Goal: Navigation & Orientation: Find specific page/section

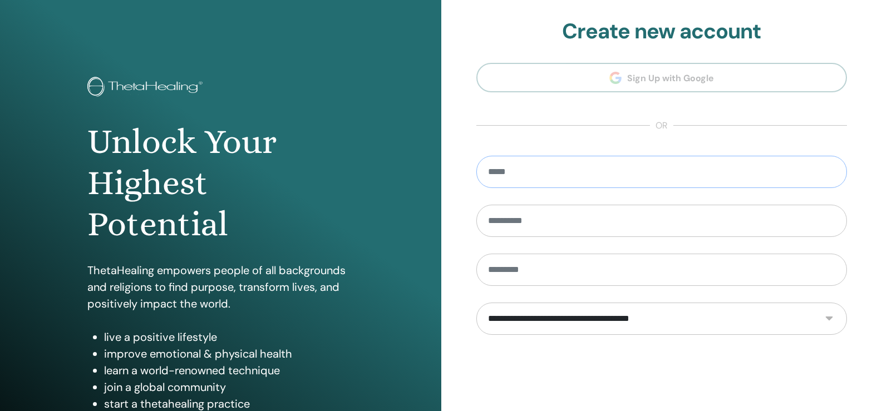
click at [555, 174] on input "email" at bounding box center [661, 172] width 371 height 32
click at [629, 74] on section "**********" at bounding box center [661, 252] width 371 height 466
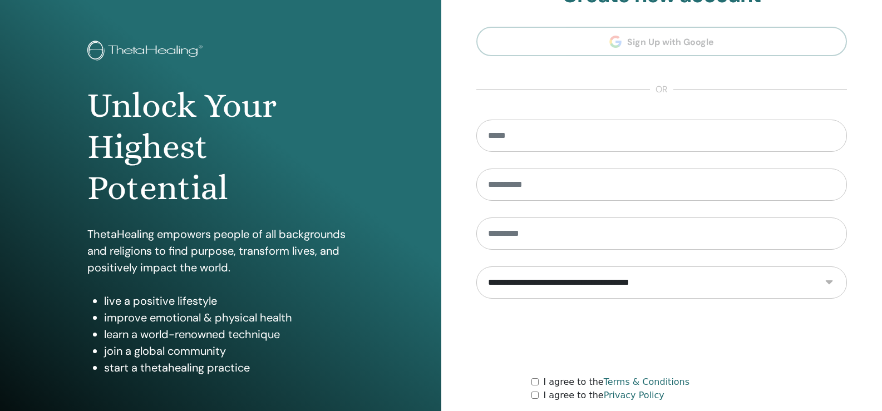
scroll to position [123, 0]
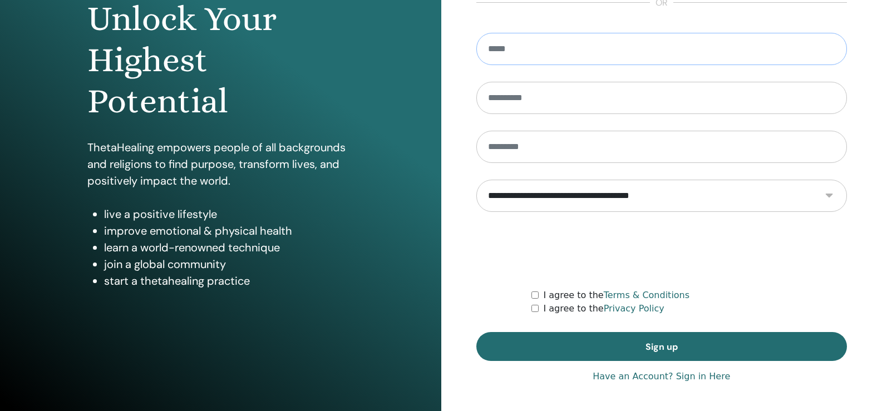
click at [547, 52] on input "email" at bounding box center [661, 49] width 371 height 32
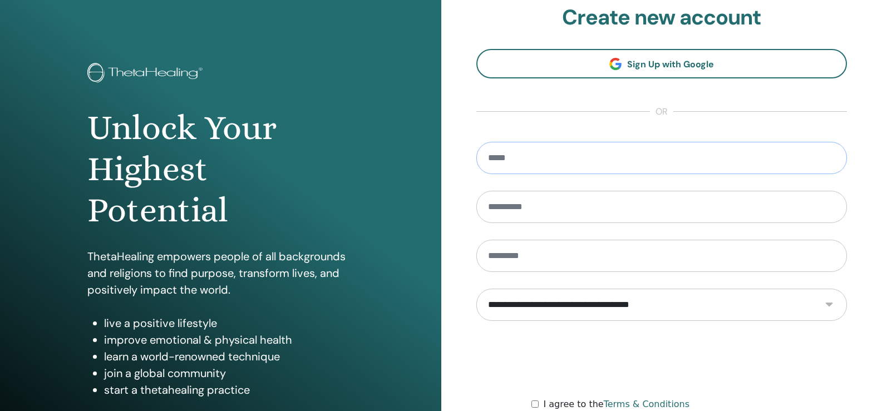
scroll to position [11, 0]
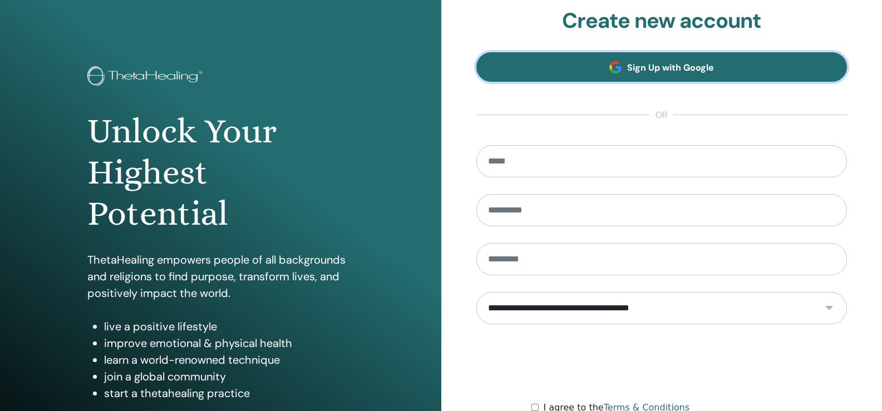
click at [631, 63] on span "Sign Up with Google" at bounding box center [670, 68] width 87 height 12
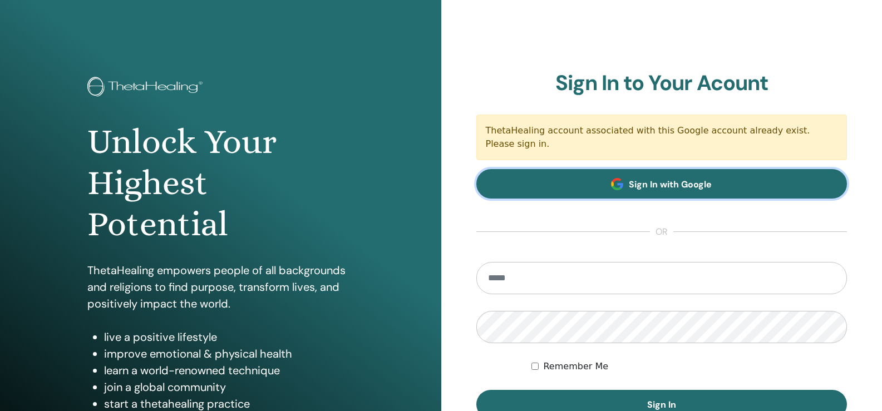
click at [706, 179] on span "Sign In with Google" at bounding box center [670, 185] width 83 height 12
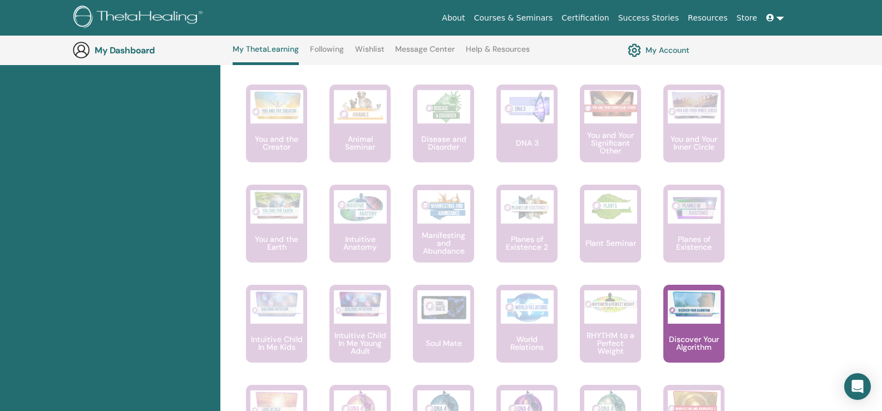
scroll to position [624, 0]
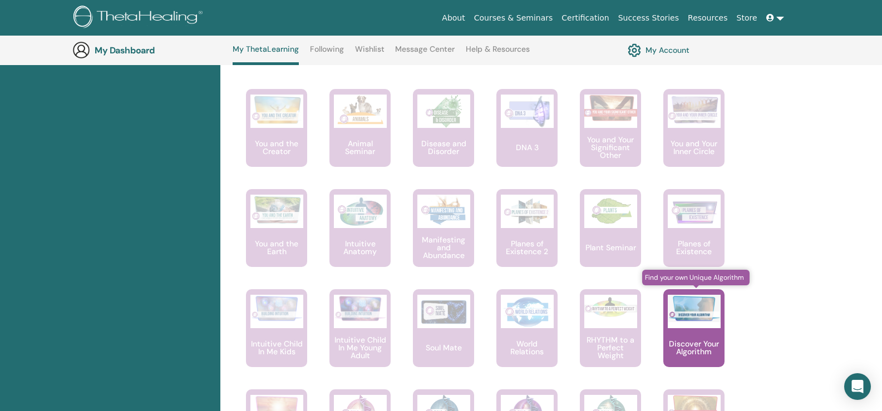
click at [680, 303] on img at bounding box center [694, 308] width 53 height 27
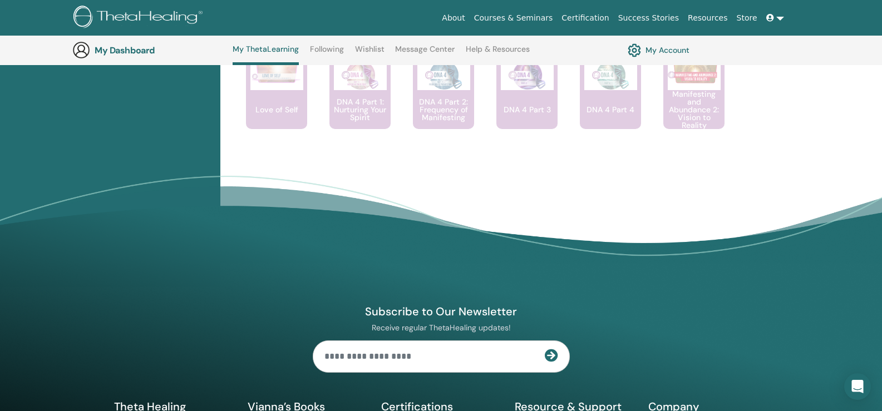
scroll to position [999, 0]
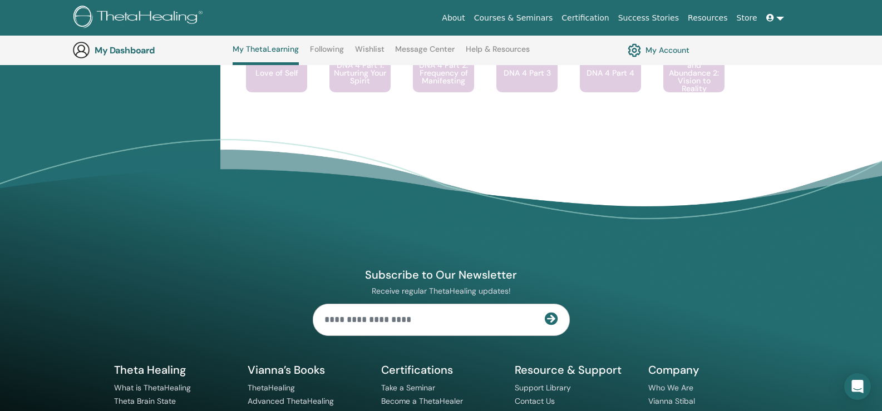
click at [414, 323] on input "text" at bounding box center [429, 319] width 232 height 31
type input "**********"
click at [555, 319] on icon at bounding box center [551, 318] width 13 height 13
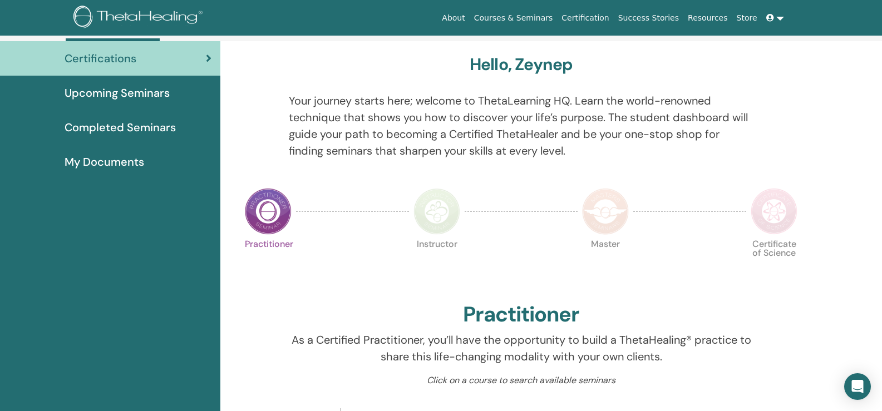
scroll to position [20, 0]
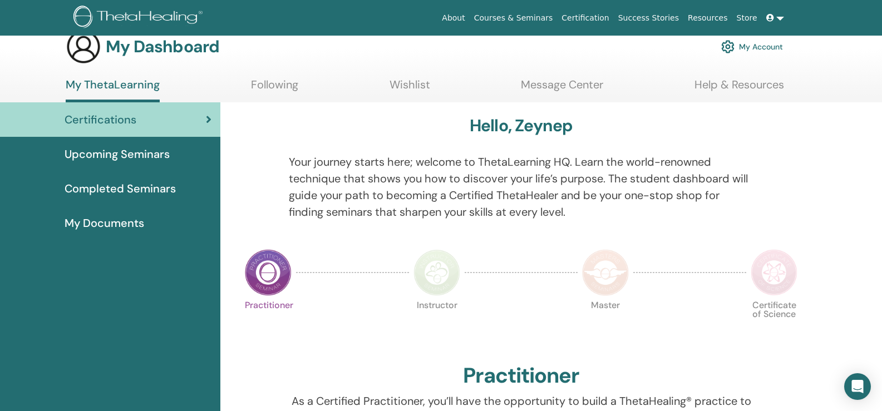
click at [200, 119] on div "Certifications" at bounding box center [110, 119] width 203 height 17
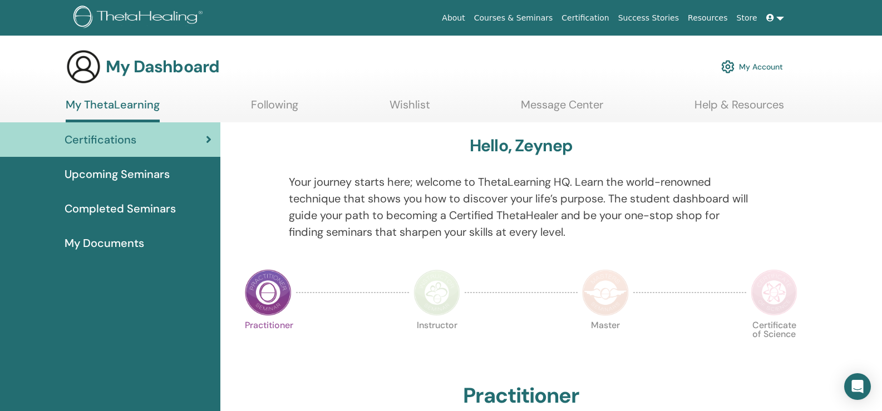
click at [159, 210] on span "Completed Seminars" at bounding box center [120, 208] width 111 height 17
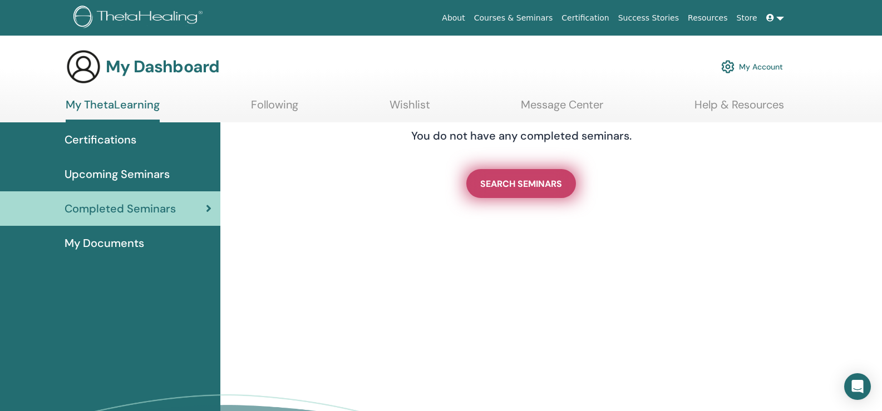
click at [506, 184] on span "SEARCH SEMINARS" at bounding box center [521, 184] width 82 height 12
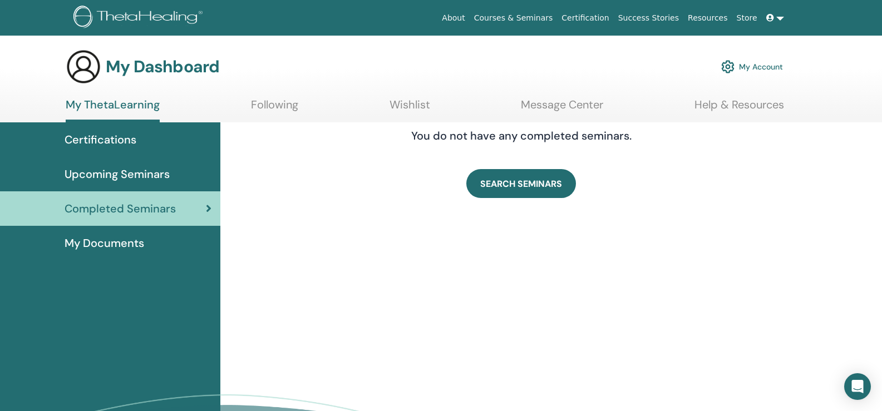
click at [142, 173] on span "Upcoming Seminars" at bounding box center [117, 174] width 105 height 17
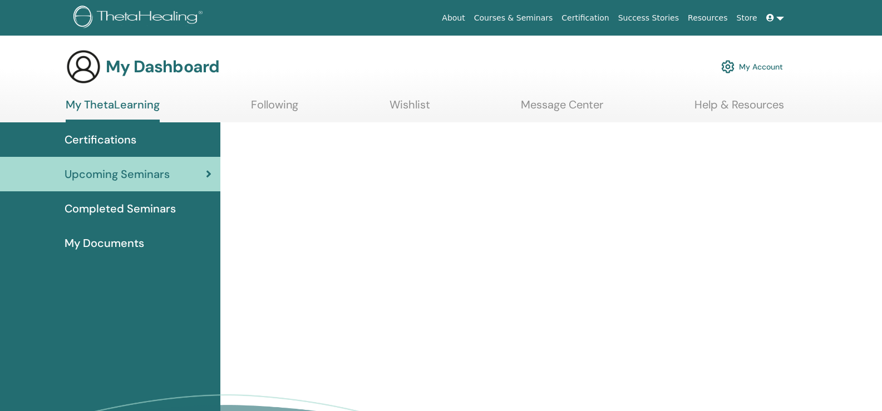
click at [116, 136] on span "Certifications" at bounding box center [101, 139] width 72 height 17
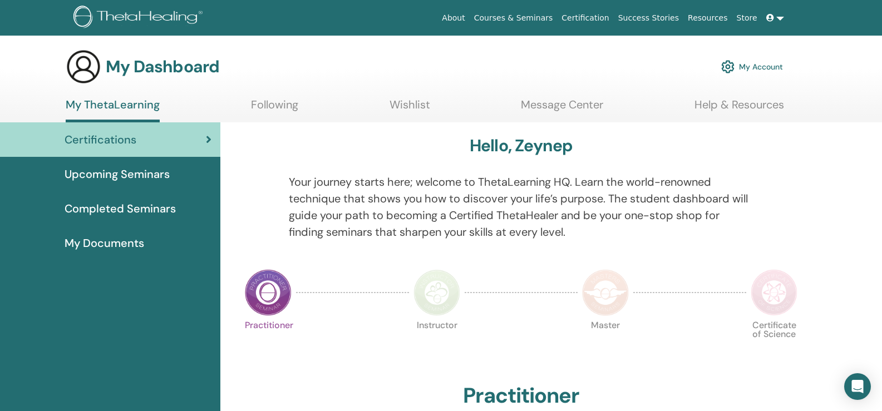
click at [116, 136] on span "Certifications" at bounding box center [101, 139] width 72 height 17
click at [759, 66] on link "My Account" at bounding box center [752, 67] width 62 height 24
